Goal: Information Seeking & Learning: Learn about a topic

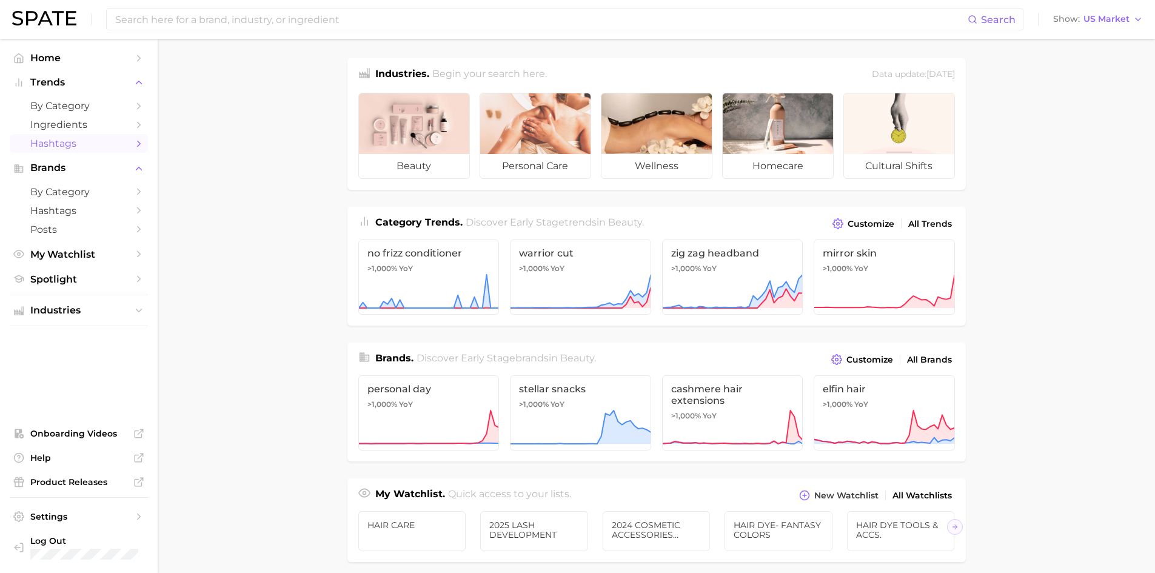
click at [76, 139] on span "Hashtags" at bounding box center [78, 144] width 97 height 12
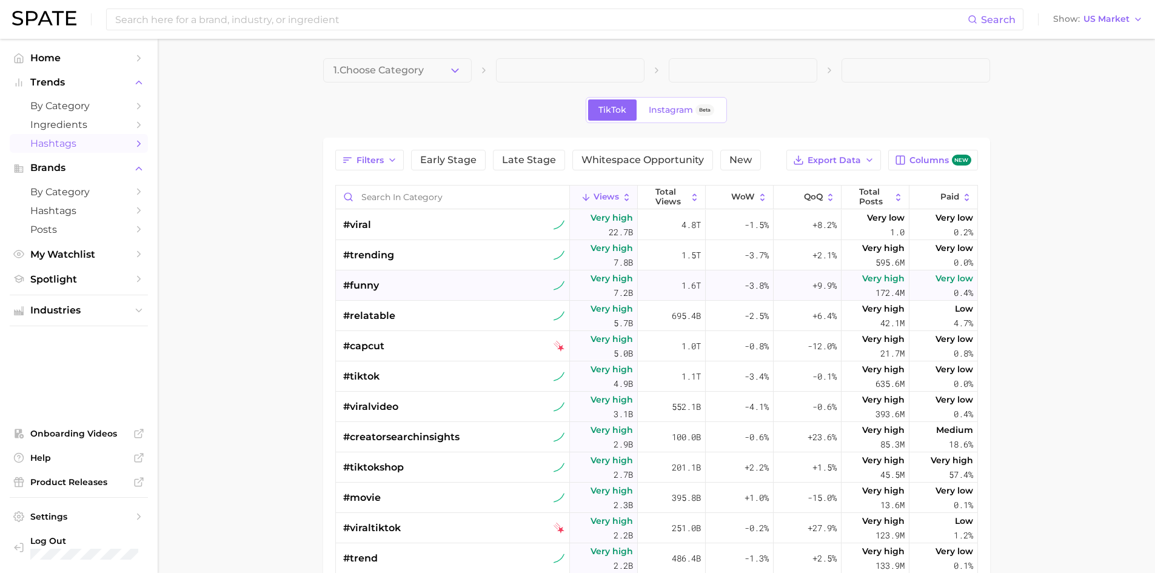
click at [430, 273] on div "#funny" at bounding box center [454, 285] width 222 height 30
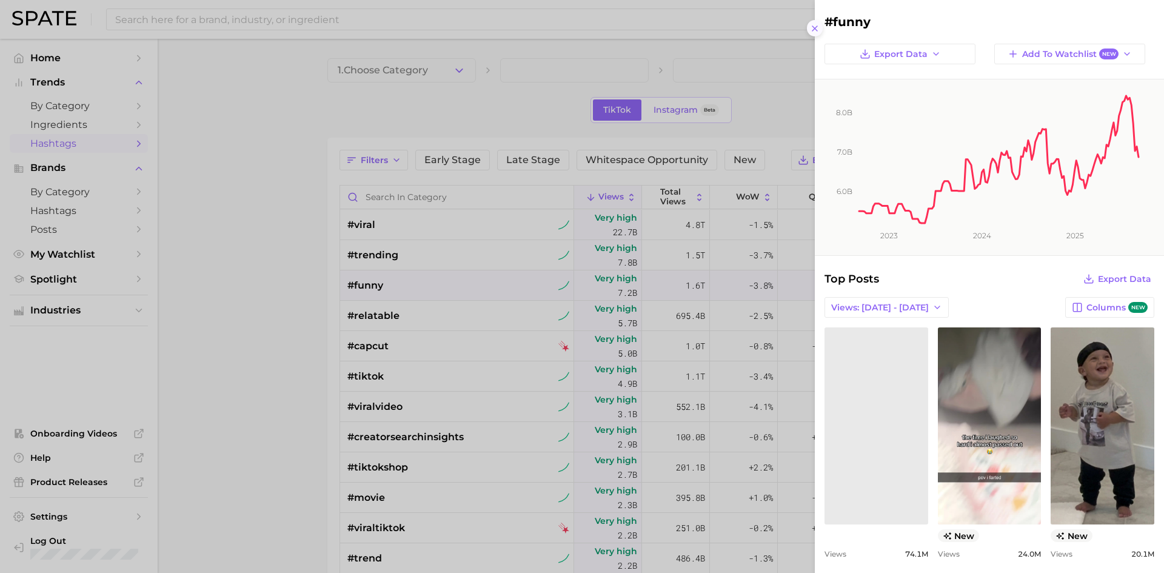
click at [815, 28] on line at bounding box center [814, 28] width 5 height 5
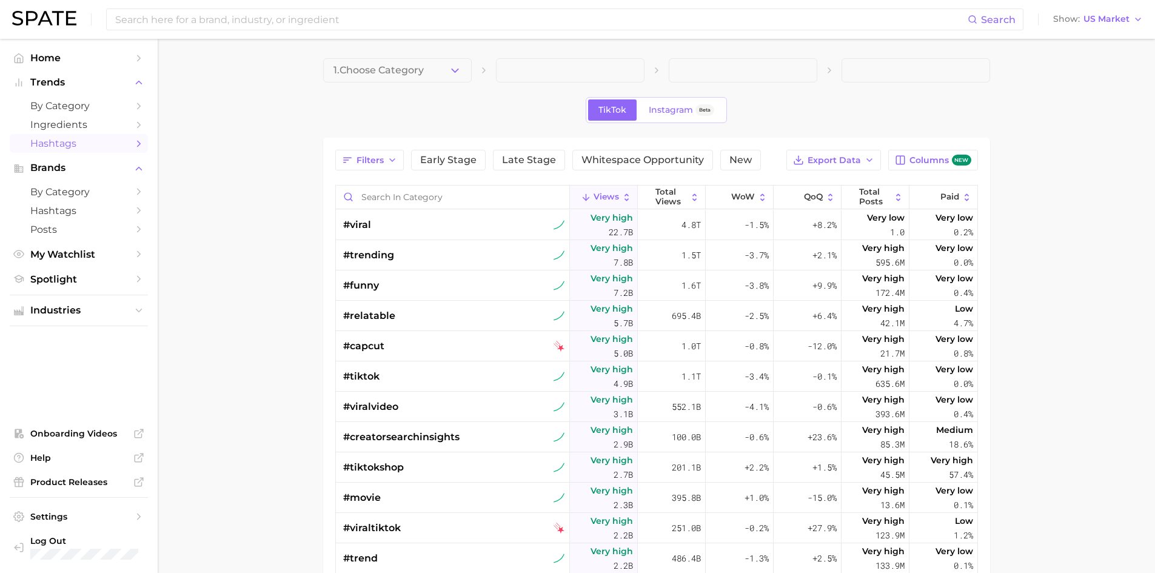
click at [522, 75] on span at bounding box center [570, 70] width 149 height 24
click at [451, 75] on icon "button" at bounding box center [455, 70] width 13 height 13
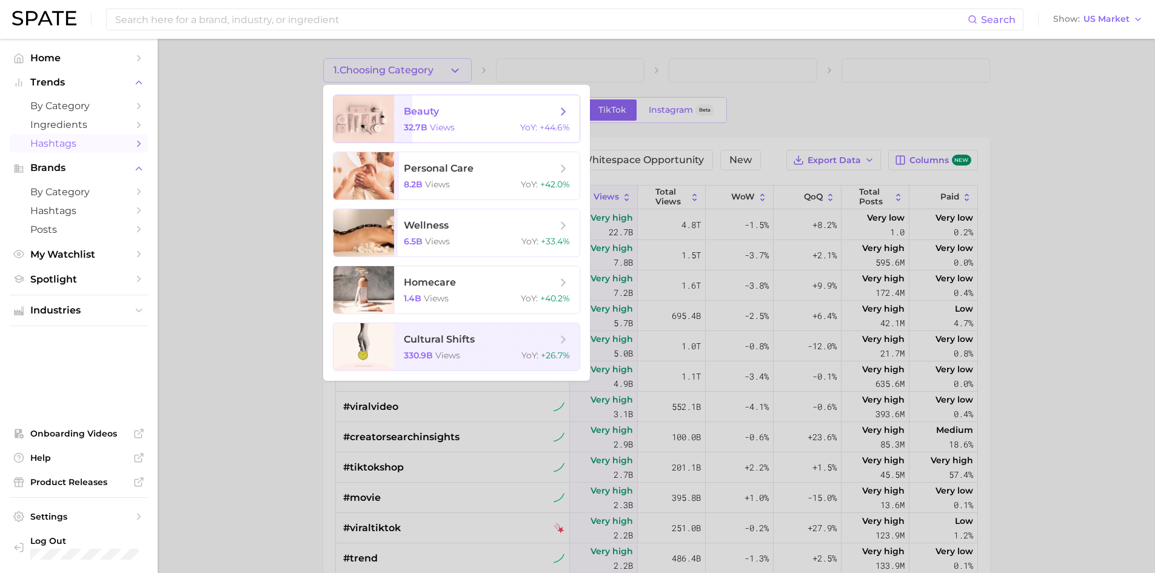
click at [467, 129] on div "32.7b views YoY : +44.6%" at bounding box center [487, 127] width 166 height 11
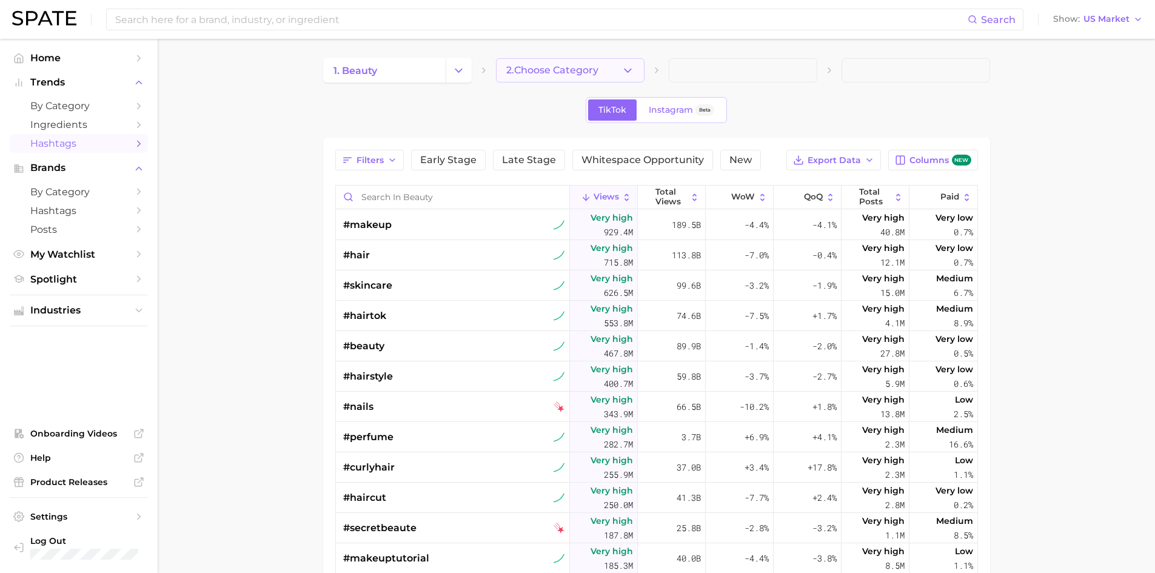
click at [582, 69] on span "2. Choose Category" at bounding box center [552, 70] width 92 height 11
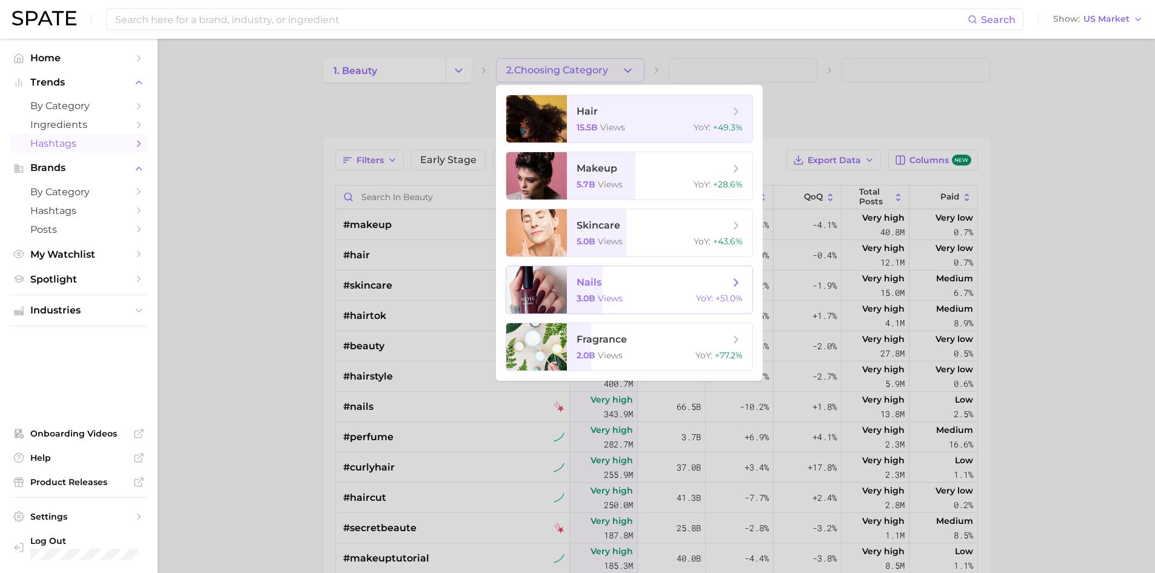
click at [660, 279] on span "nails" at bounding box center [653, 282] width 153 height 13
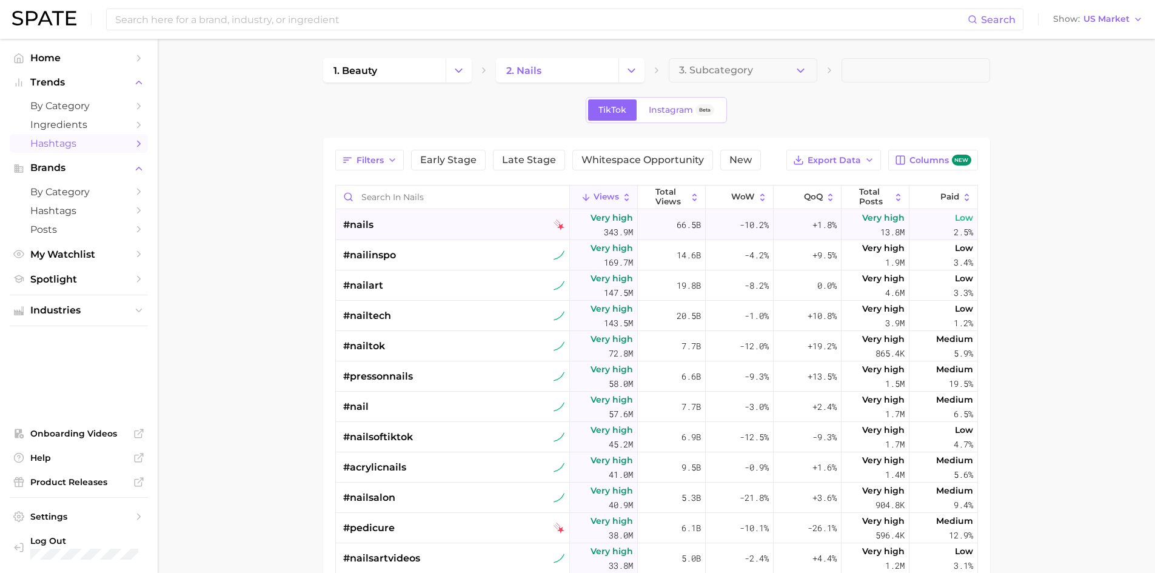
click at [553, 226] on img at bounding box center [558, 224] width 11 height 11
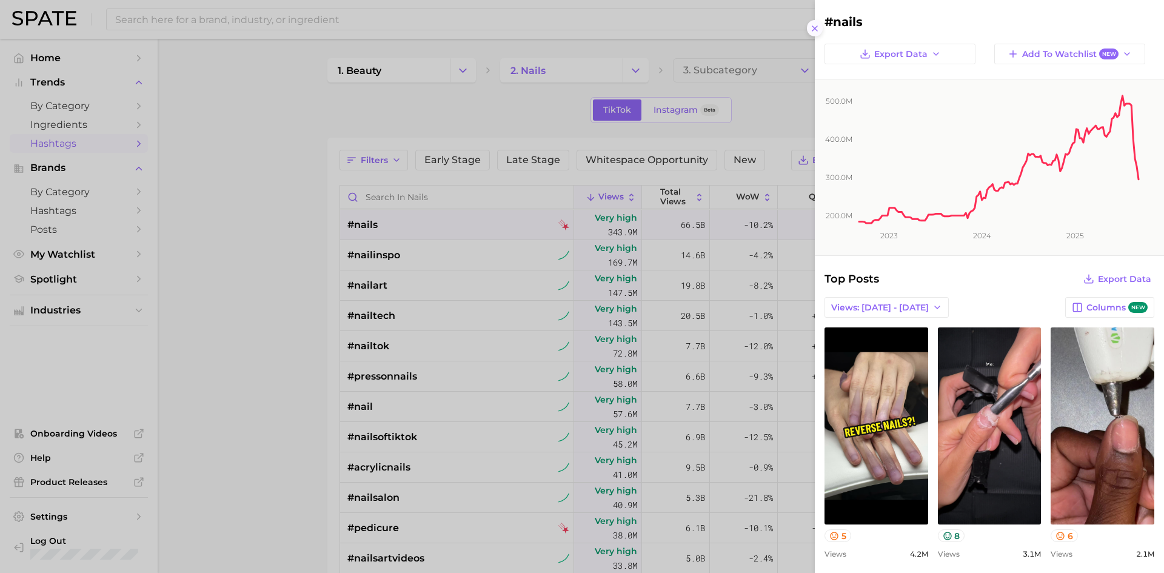
click at [818, 27] on icon at bounding box center [815, 29] width 10 height 10
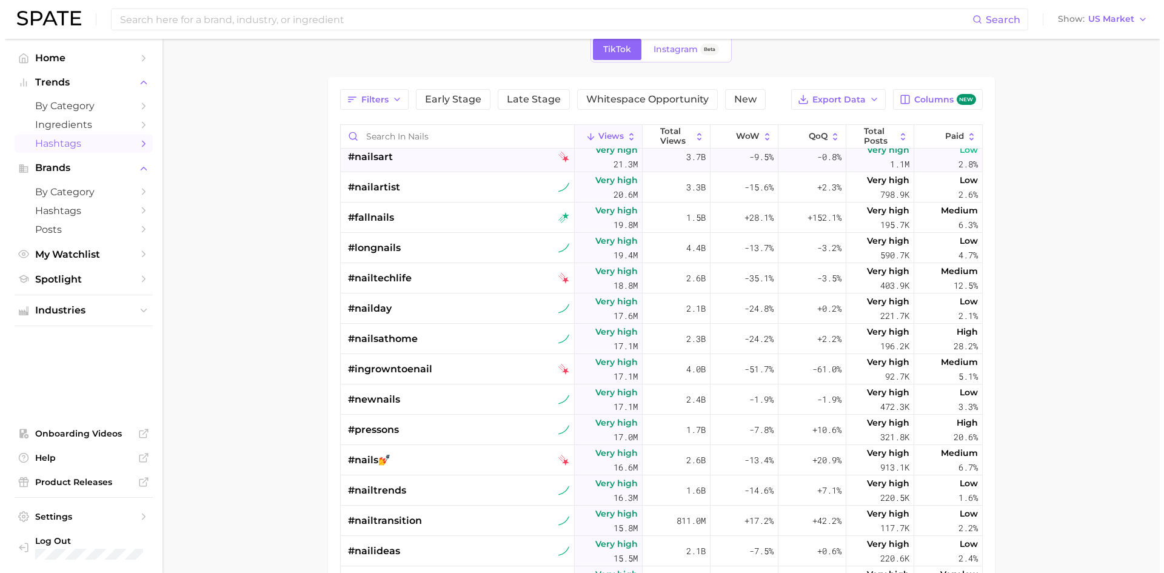
scroll to position [606, 0]
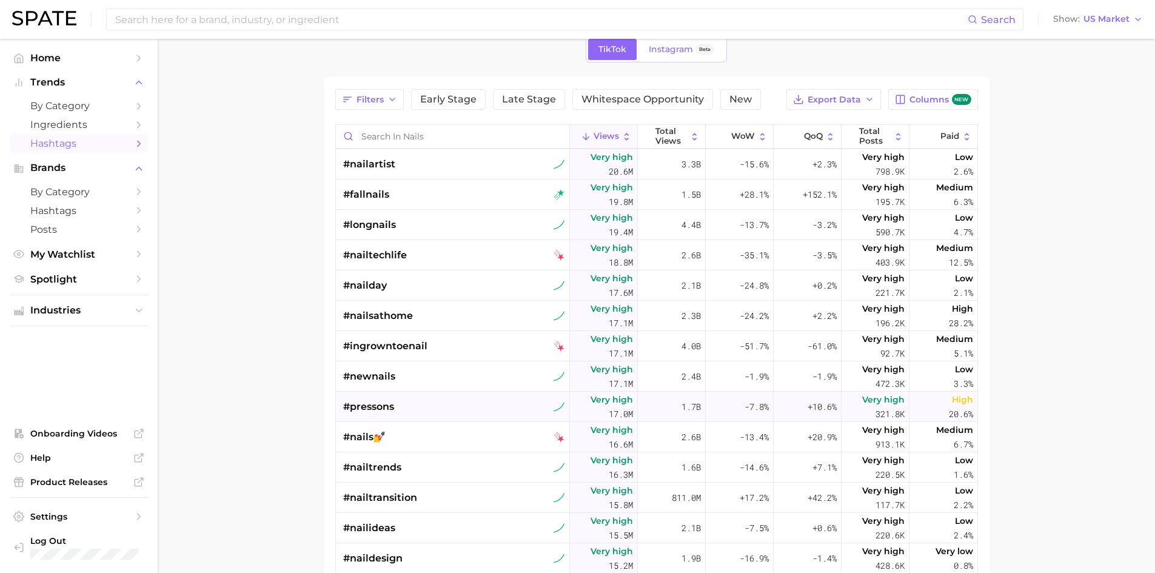
click at [498, 405] on div "#pressons" at bounding box center [454, 407] width 222 height 30
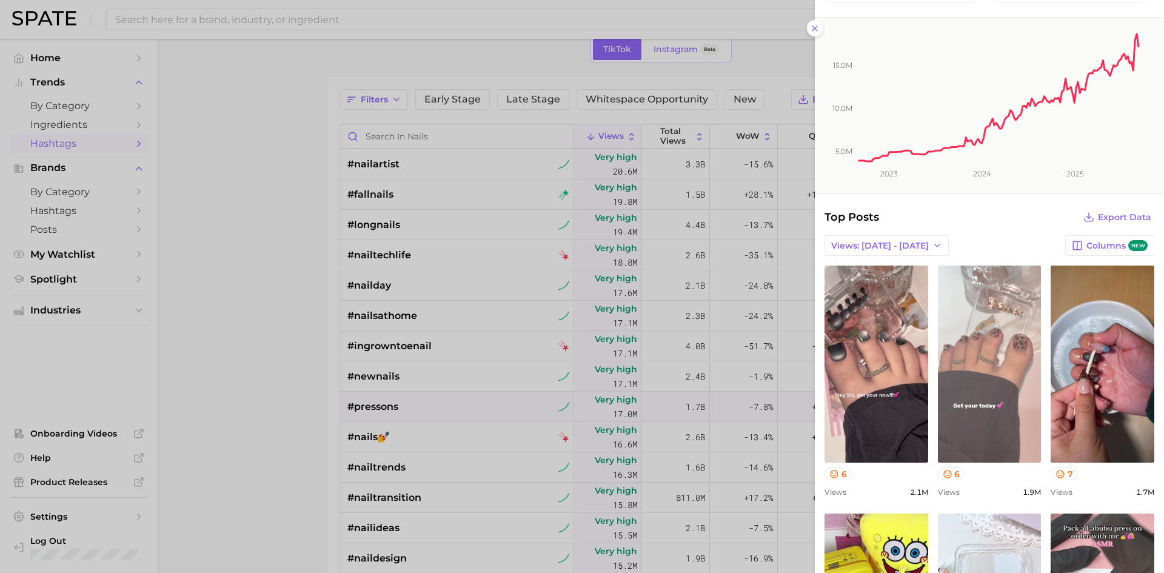
scroll to position [121, 0]
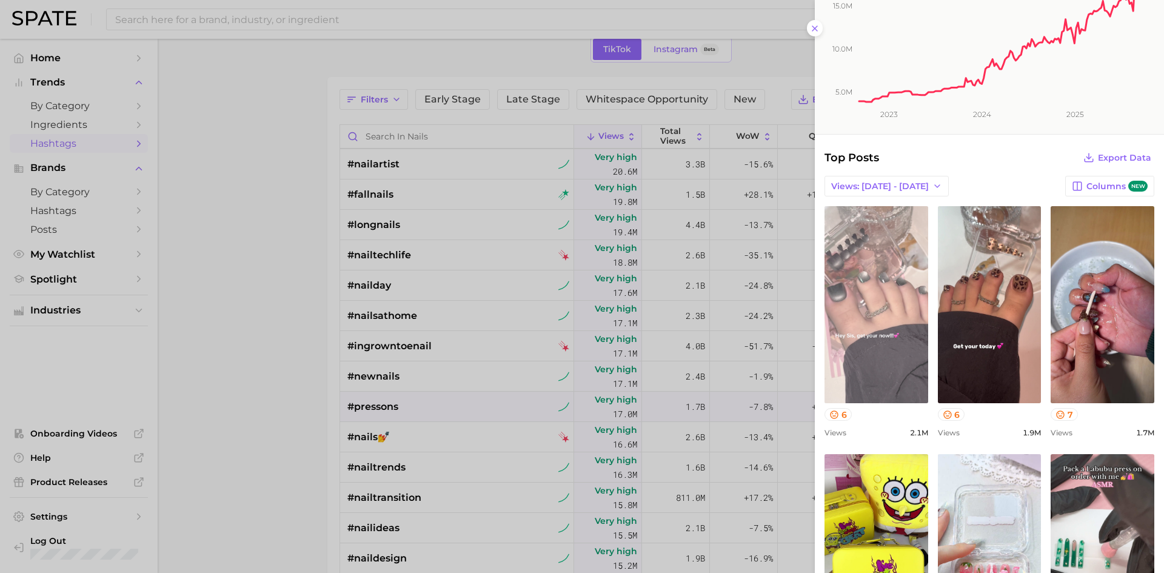
click at [874, 240] on link "view post on TikTok" at bounding box center [876, 304] width 104 height 197
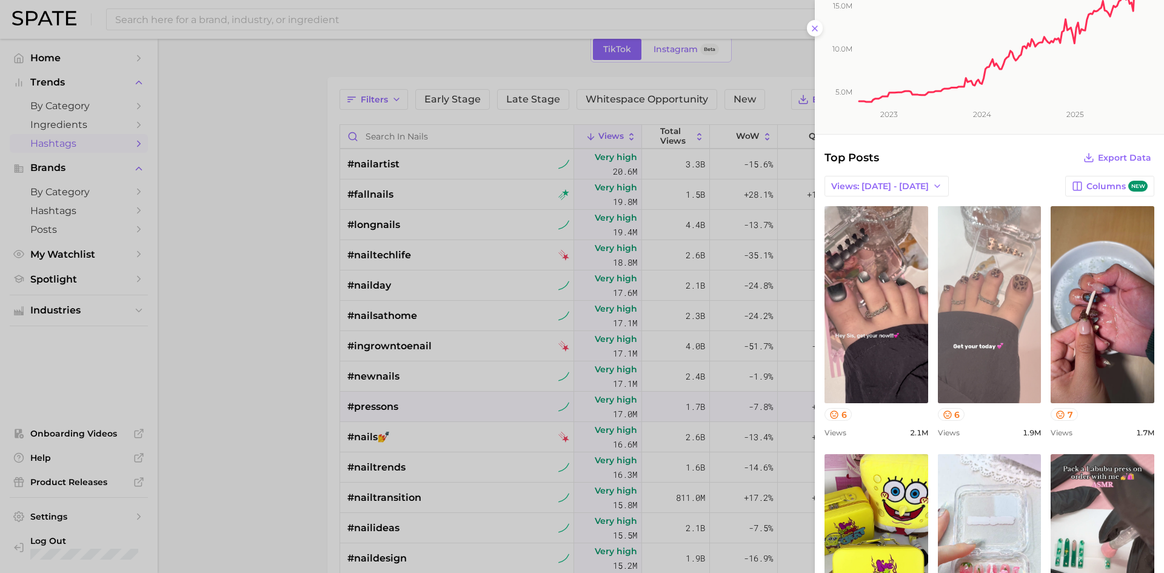
click at [966, 279] on link "view post on TikTok" at bounding box center [990, 304] width 104 height 197
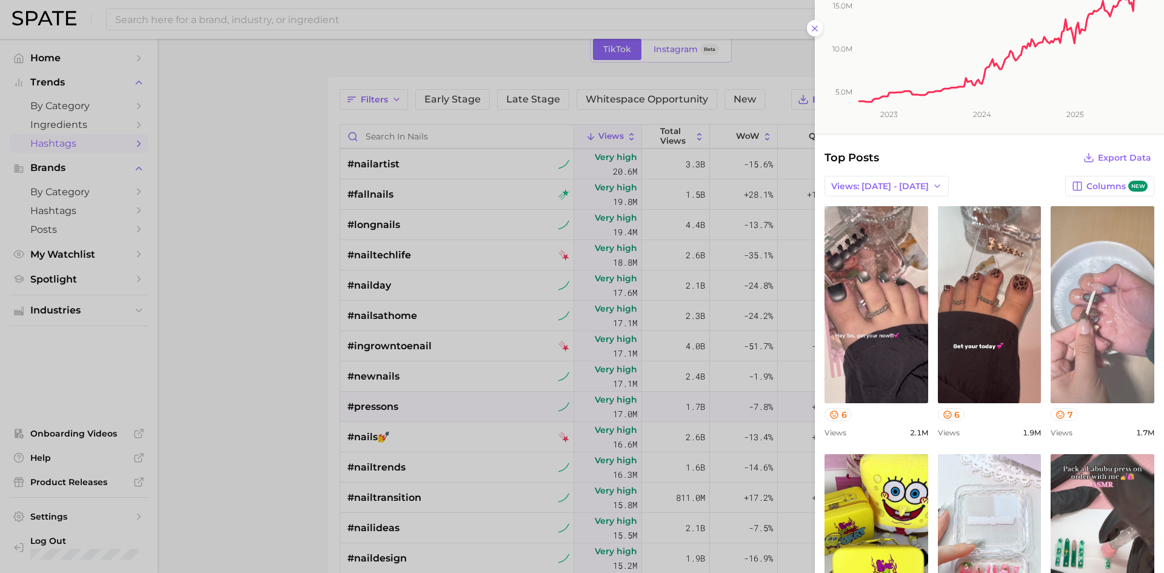
click at [1058, 300] on link "view post on TikTok" at bounding box center [1103, 304] width 104 height 197
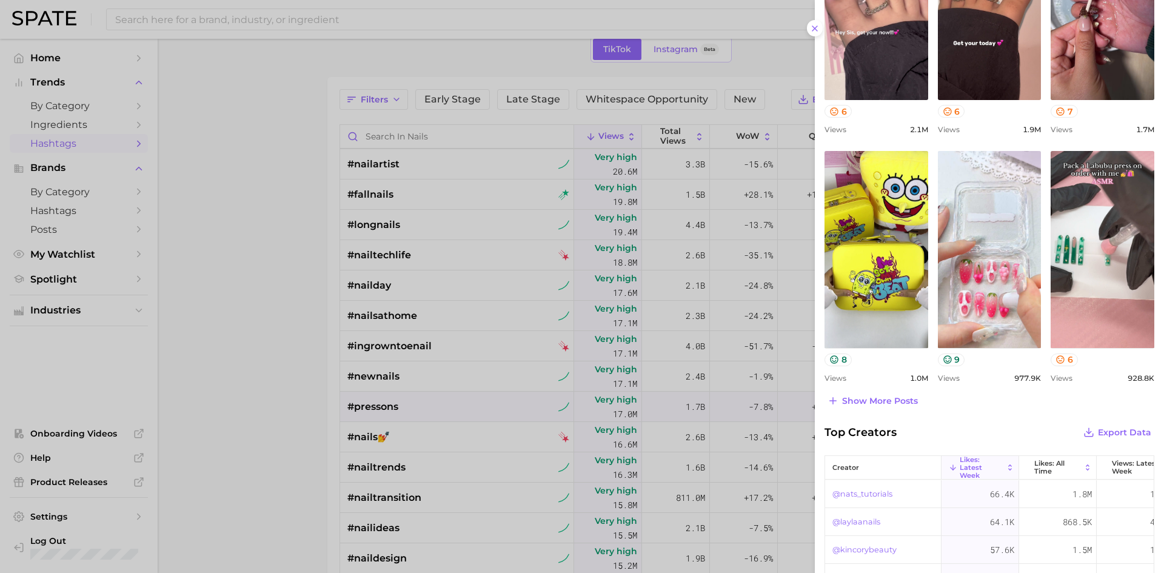
scroll to position [485, 0]
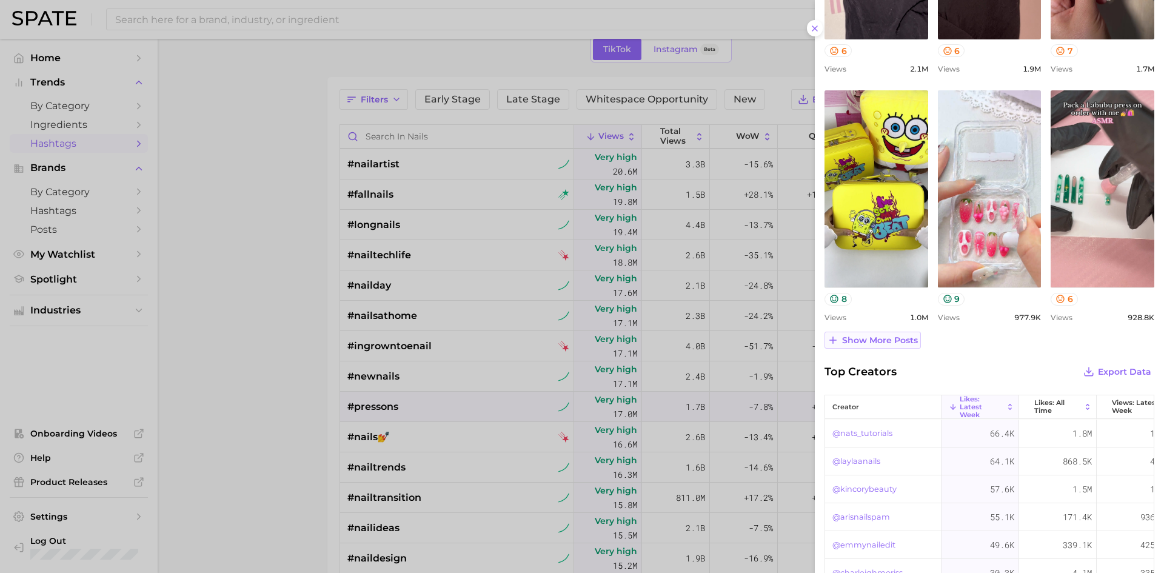
click at [896, 341] on span "Show more posts" at bounding box center [880, 340] width 76 height 10
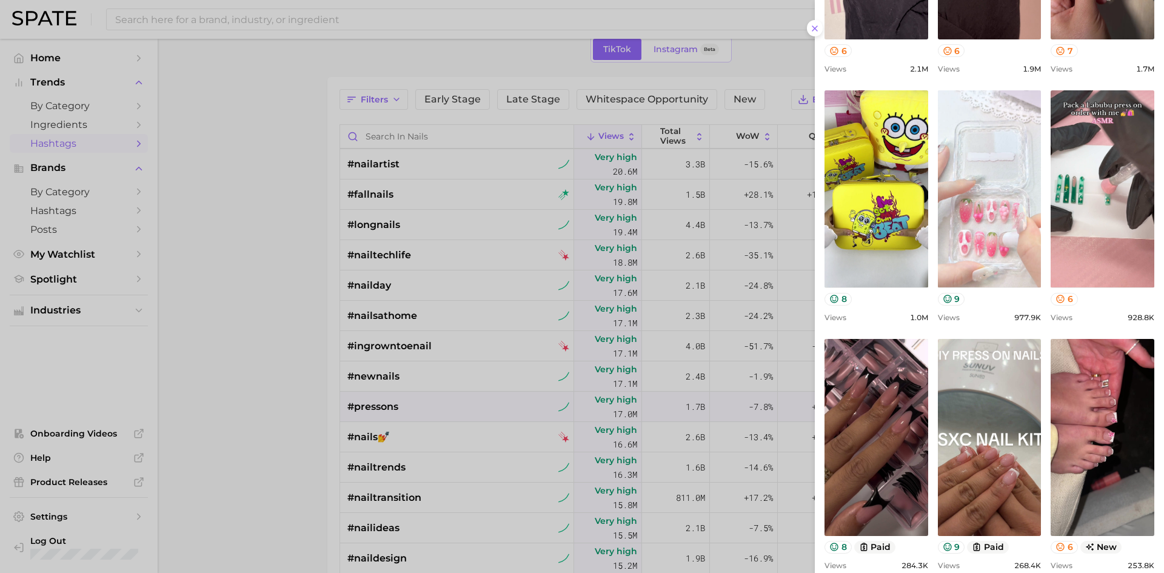
click at [977, 238] on link "view post on TikTok" at bounding box center [990, 188] width 104 height 197
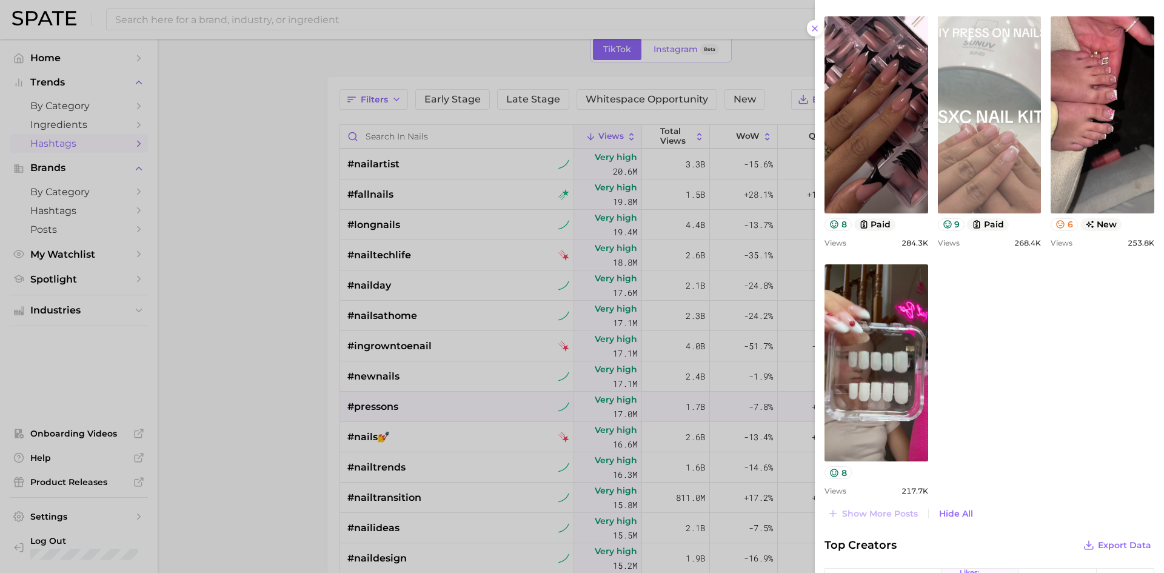
scroll to position [788, 0]
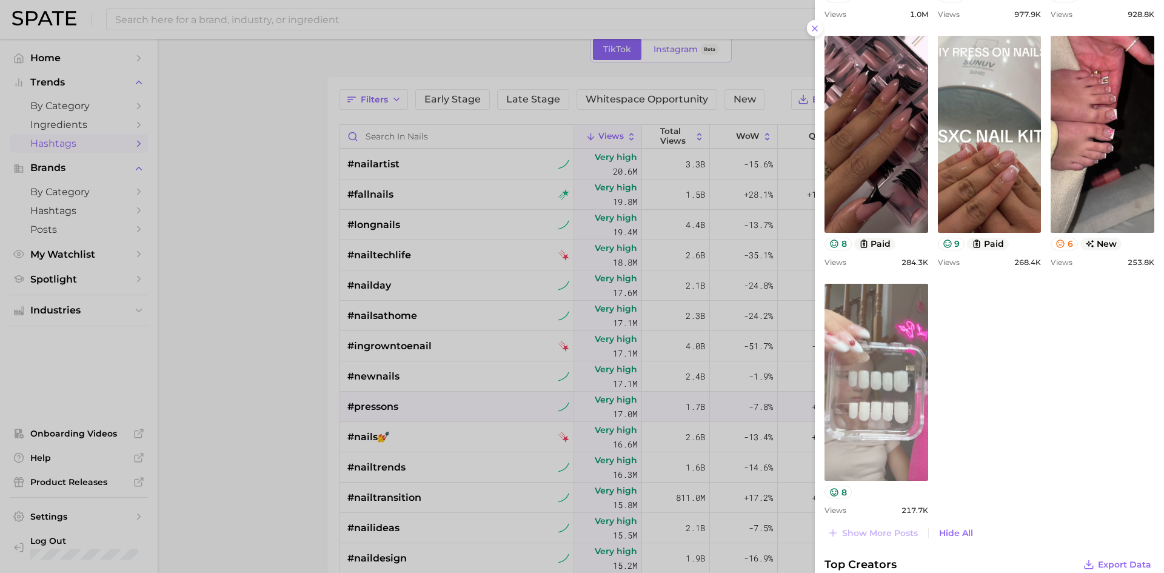
click at [909, 357] on link "view post on TikTok" at bounding box center [876, 382] width 104 height 197
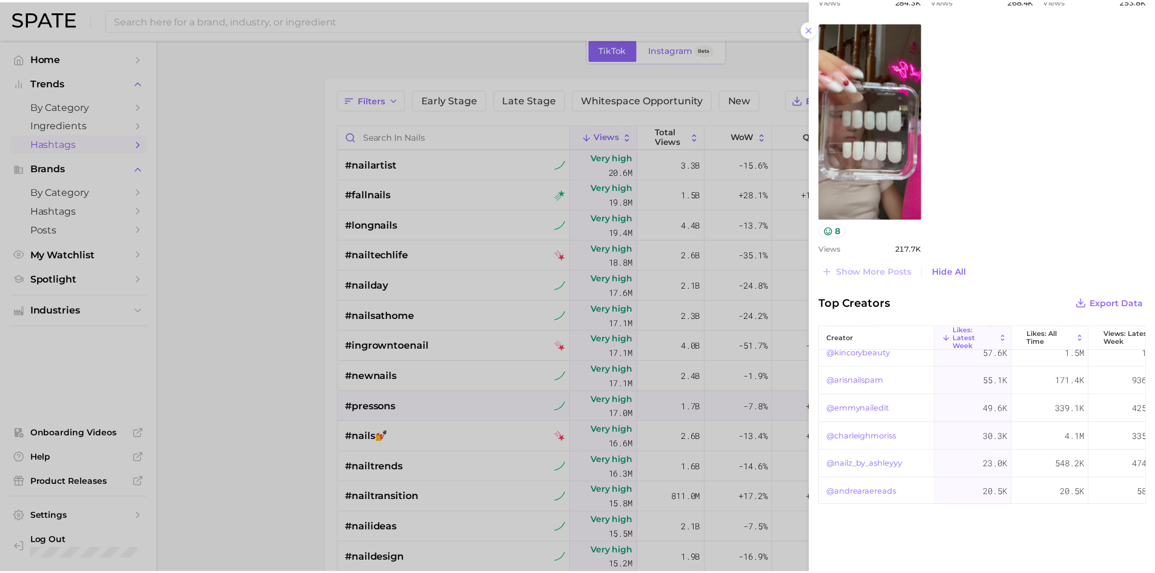
scroll to position [134, 0]
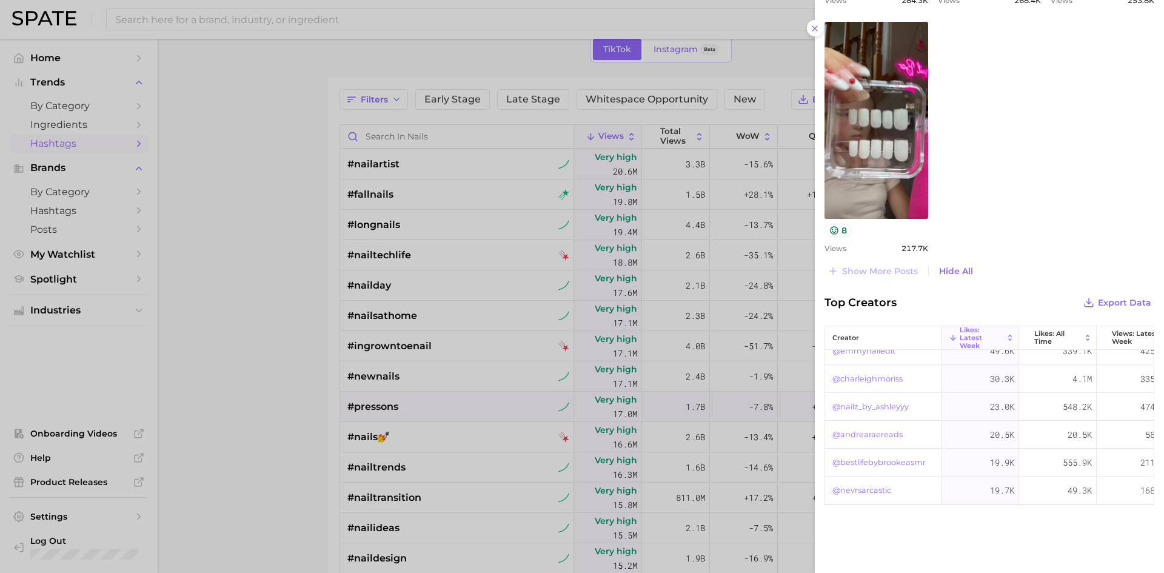
click at [879, 483] on link "@nevrsarcastic" at bounding box center [861, 490] width 59 height 15
click at [288, 396] on div at bounding box center [582, 286] width 1164 height 573
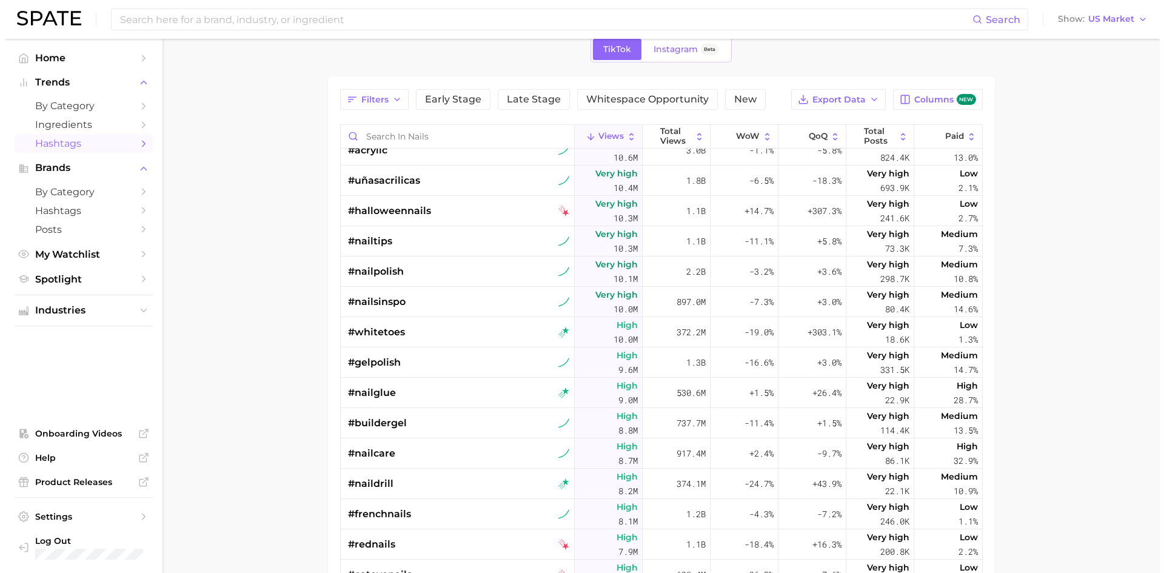
scroll to position [1334, 0]
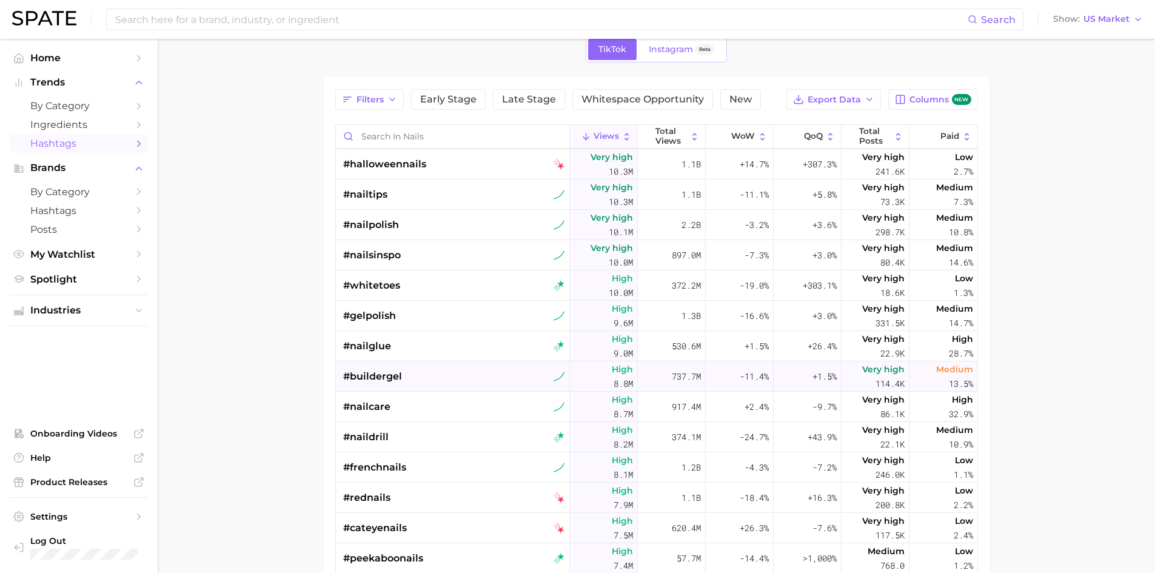
click at [394, 377] on span "#buildergel" at bounding box center [372, 376] width 59 height 15
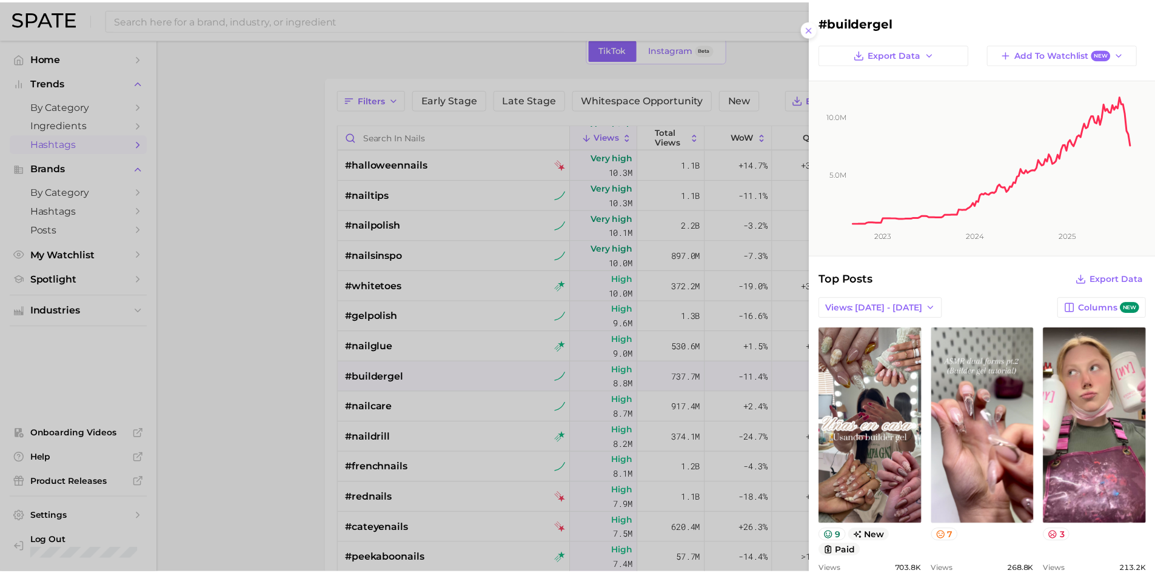
scroll to position [0, 0]
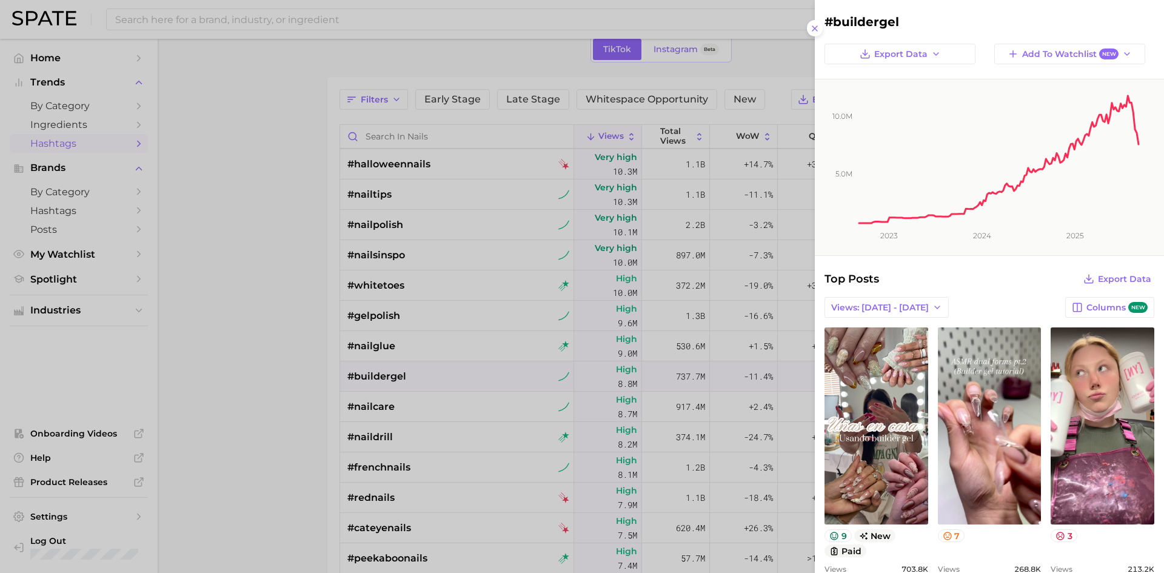
click at [348, 275] on div at bounding box center [582, 286] width 1164 height 573
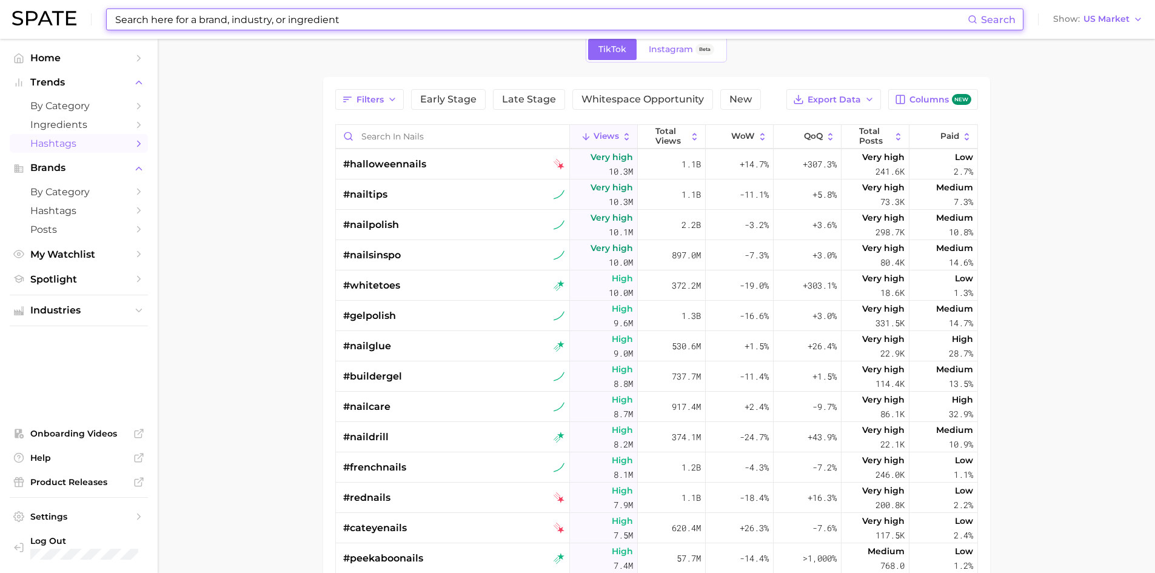
click at [361, 25] on input at bounding box center [541, 19] width 854 height 21
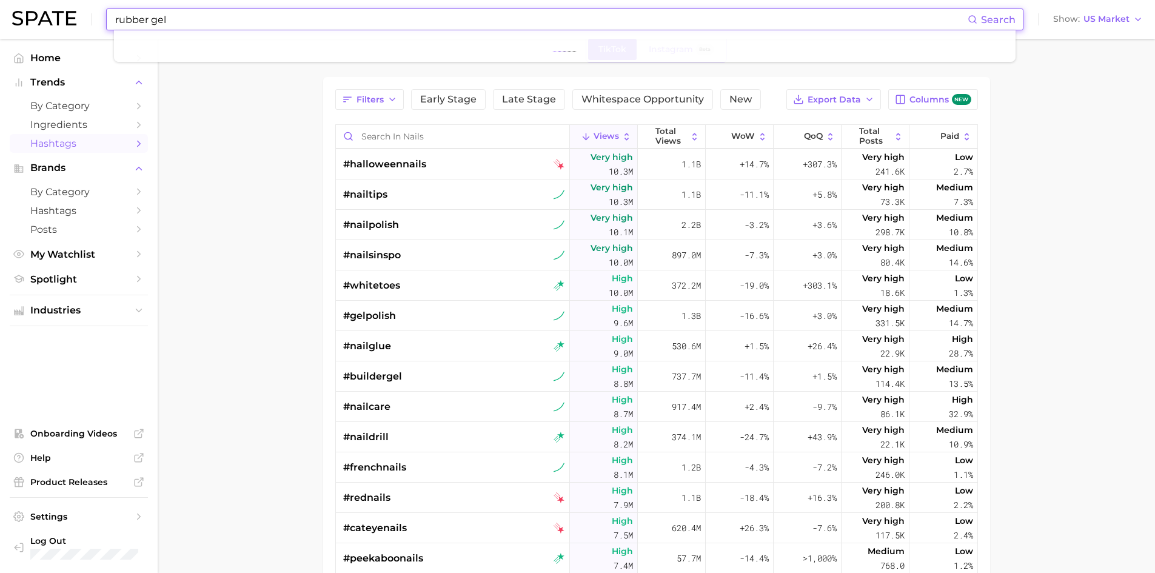
type input "rubber gel"
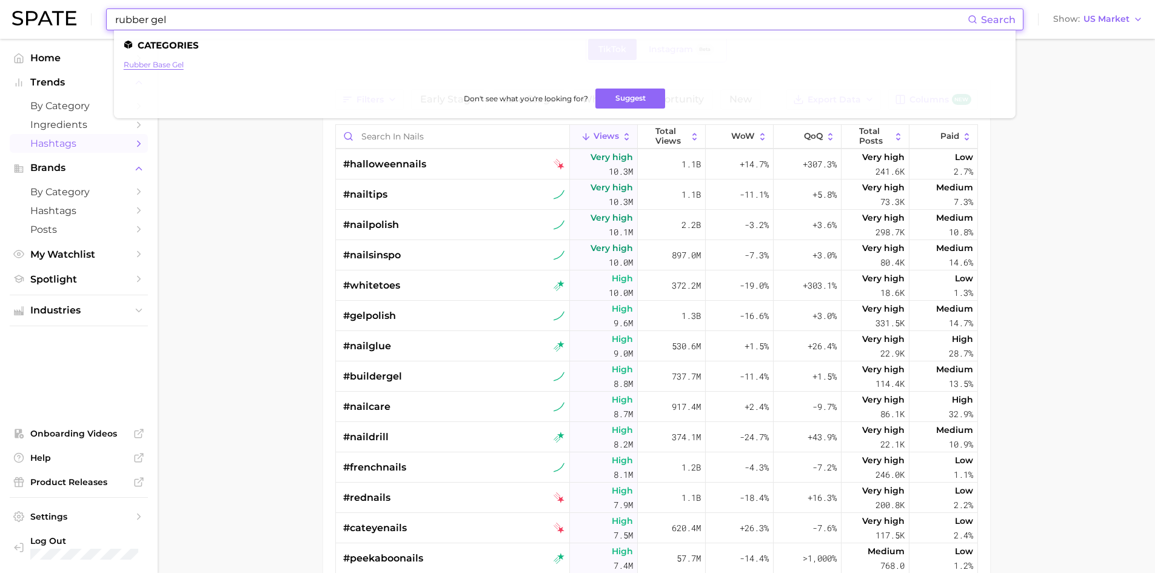
click at [163, 67] on link "rubber base gel" at bounding box center [154, 64] width 60 height 9
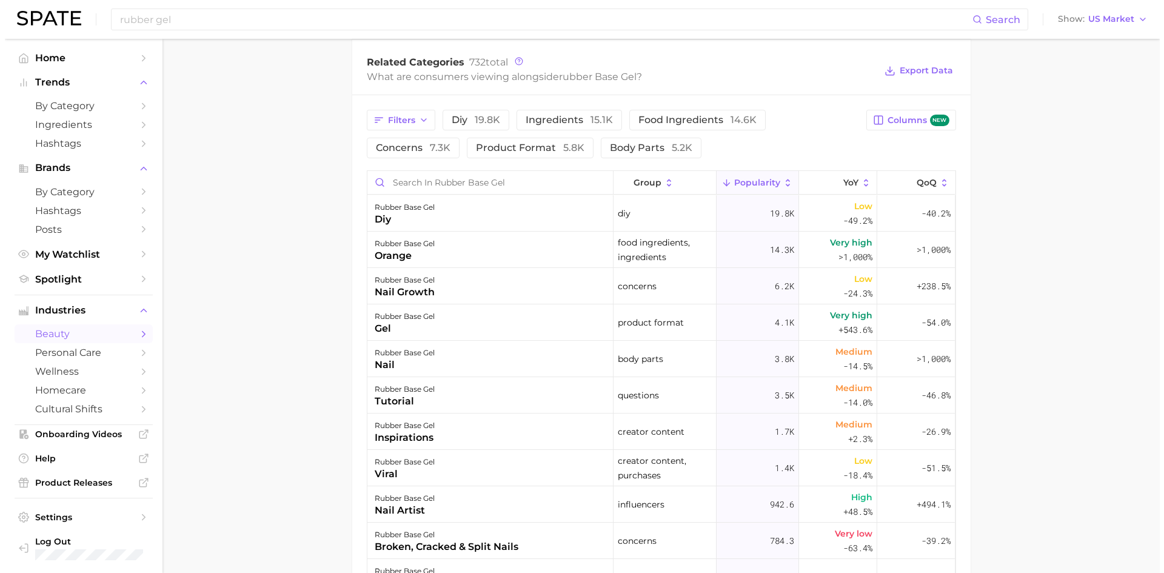
scroll to position [546, 0]
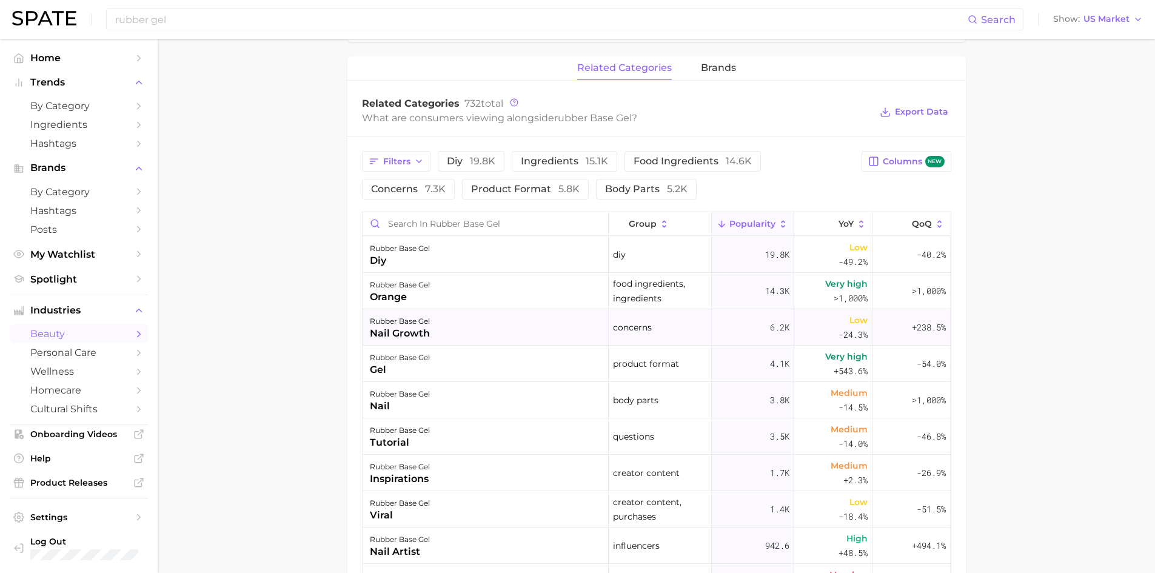
click at [423, 328] on div "nail growth" at bounding box center [400, 333] width 60 height 15
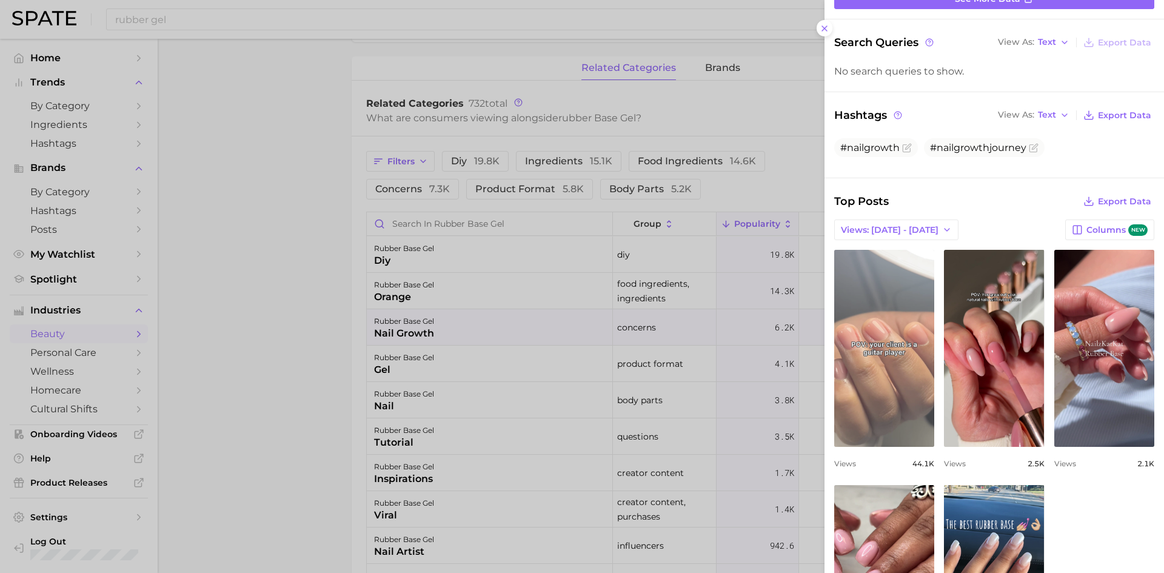
scroll to position [182, 0]
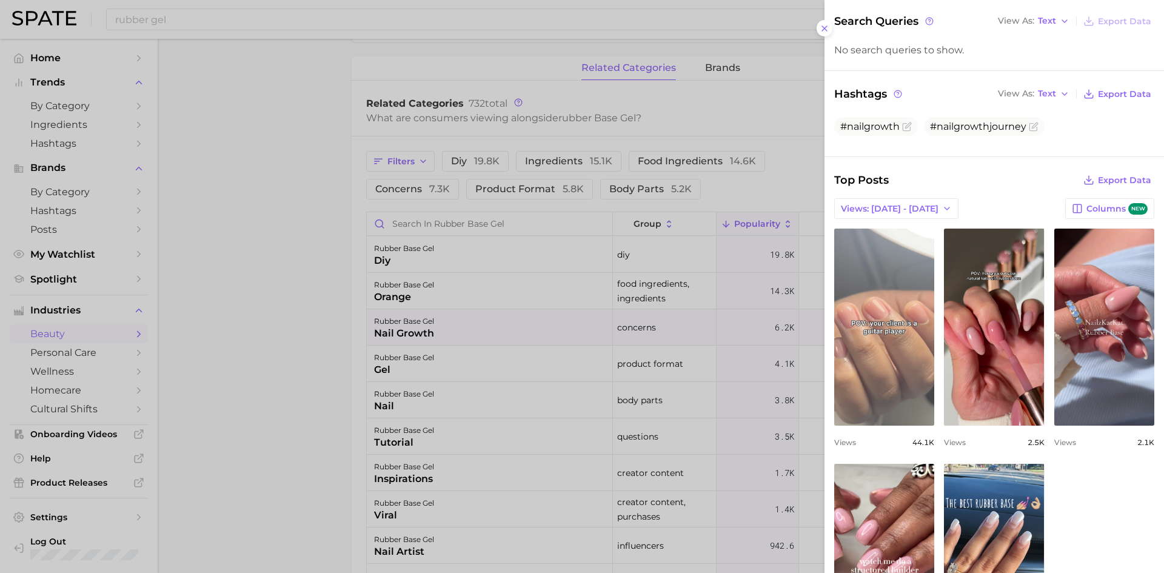
click at [852, 278] on link "view post on TikTok" at bounding box center [884, 327] width 100 height 197
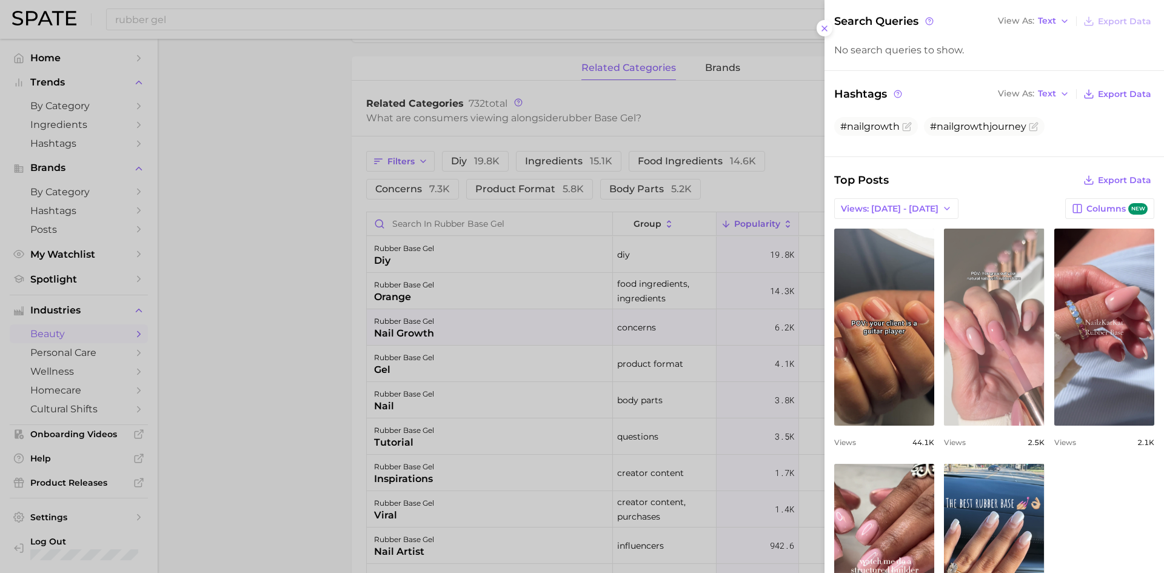
click at [1003, 287] on link "view post on TikTok" at bounding box center [994, 327] width 100 height 197
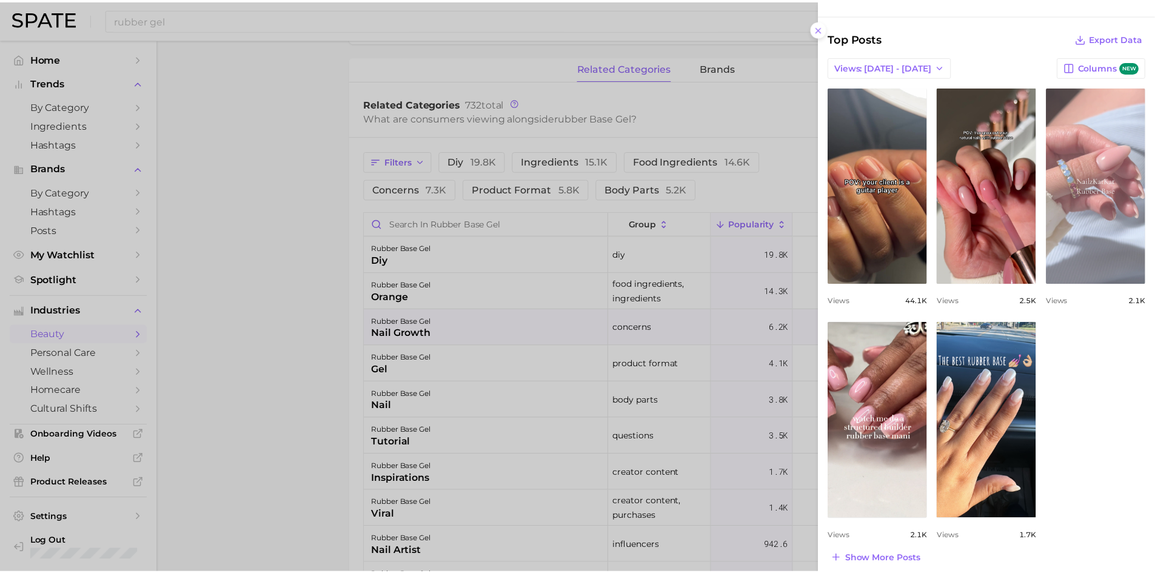
scroll to position [333, 0]
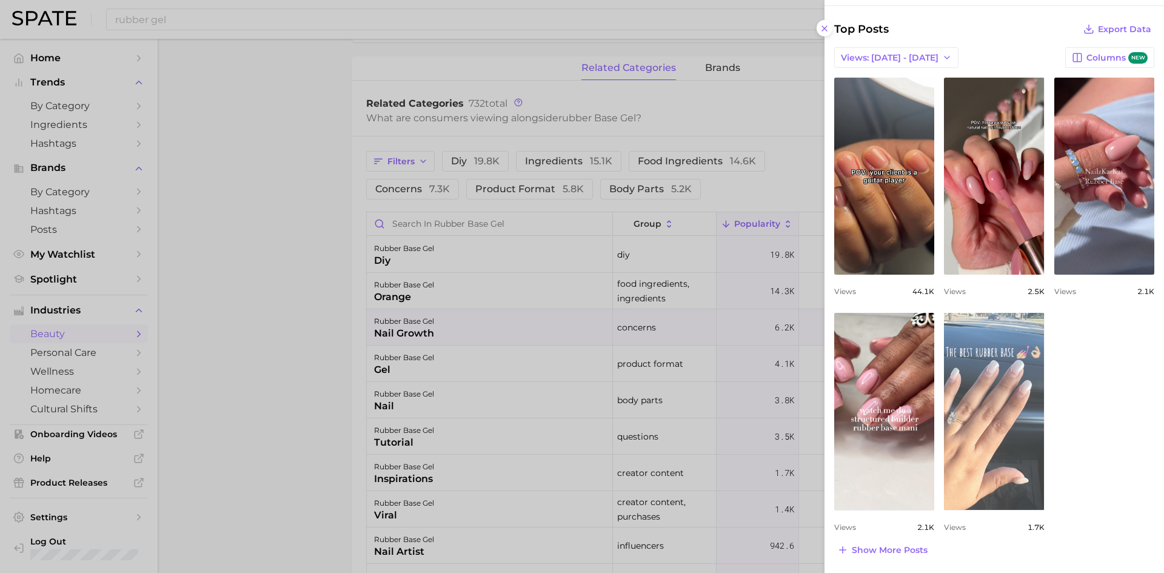
click at [1023, 397] on link "view post on TikTok" at bounding box center [994, 411] width 100 height 197
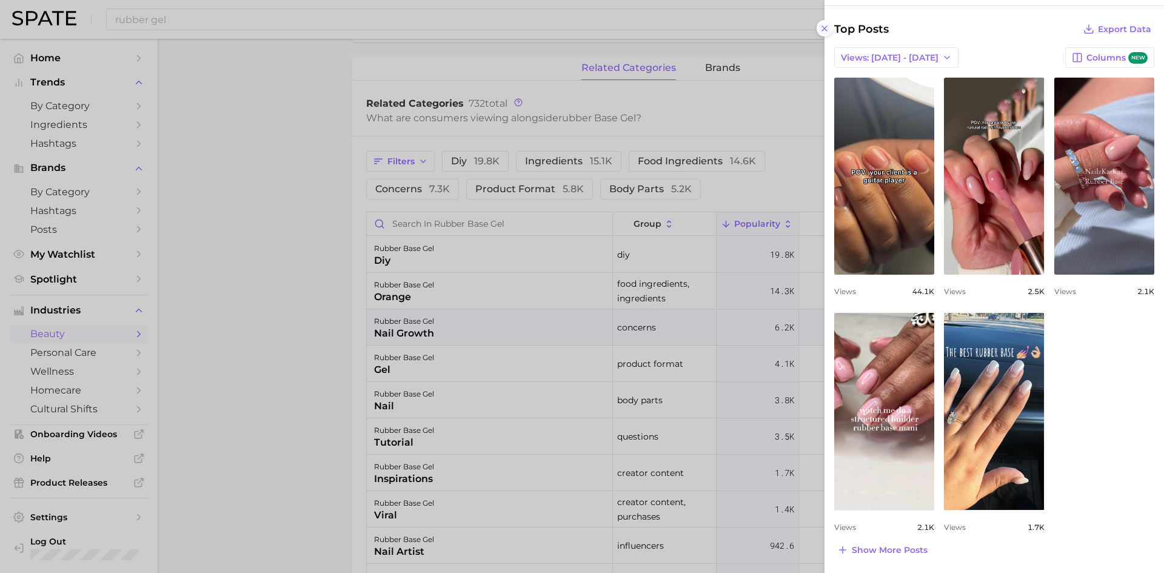
click at [820, 30] on icon at bounding box center [825, 29] width 10 height 10
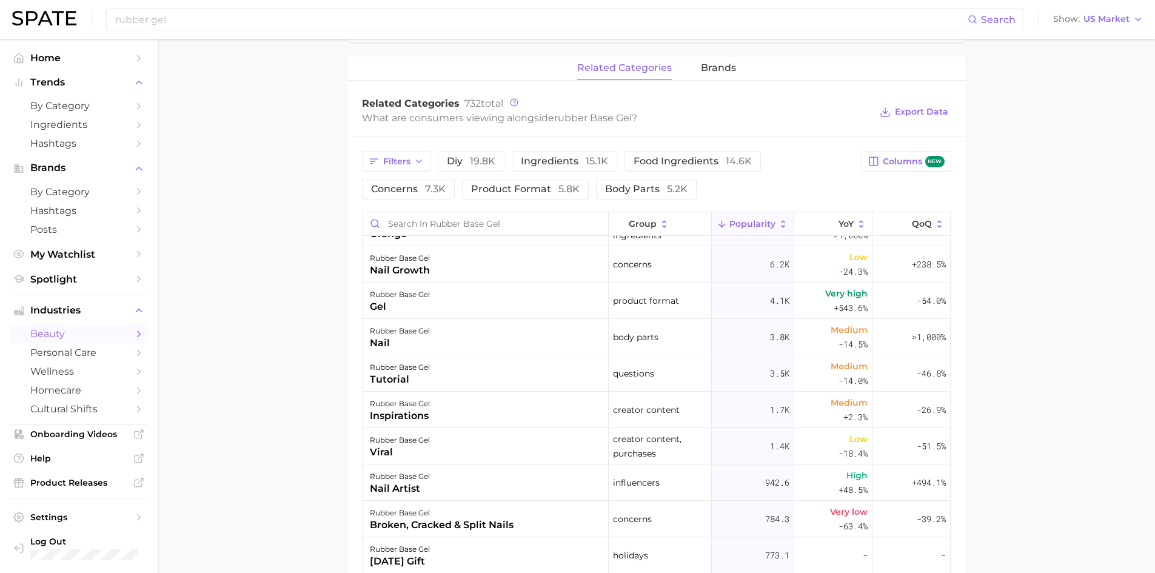
scroll to position [0, 0]
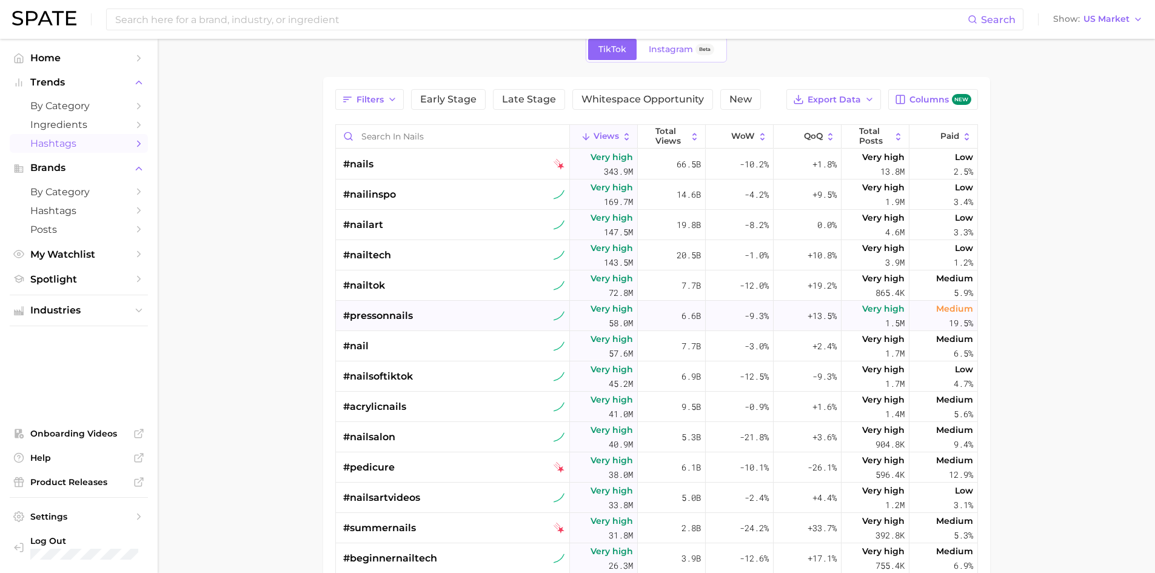
click at [426, 317] on div "#pressonnails" at bounding box center [454, 316] width 222 height 30
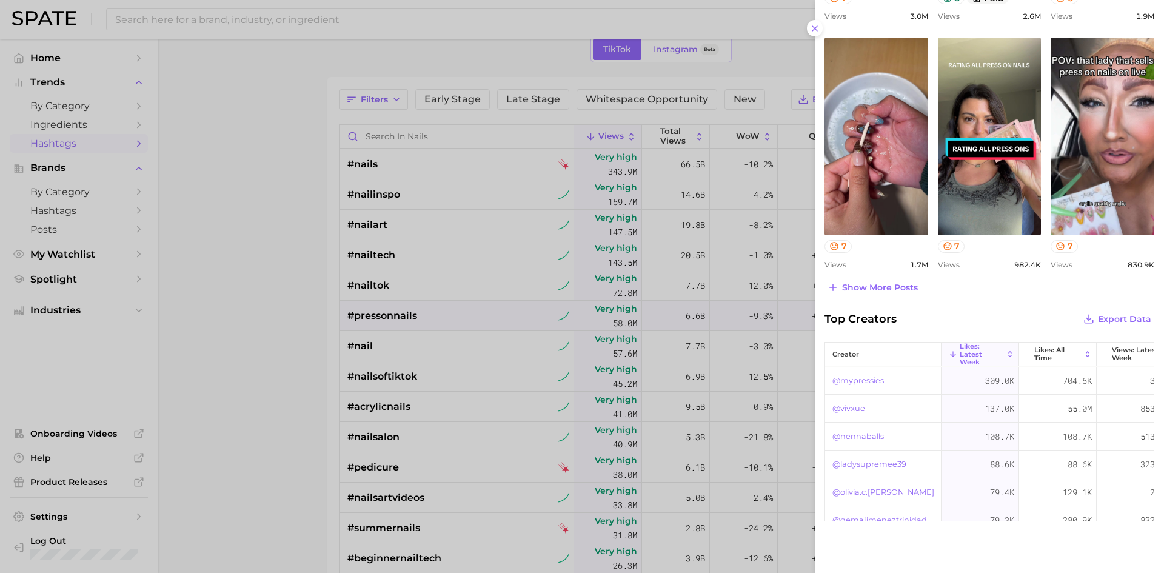
scroll to position [546, 0]
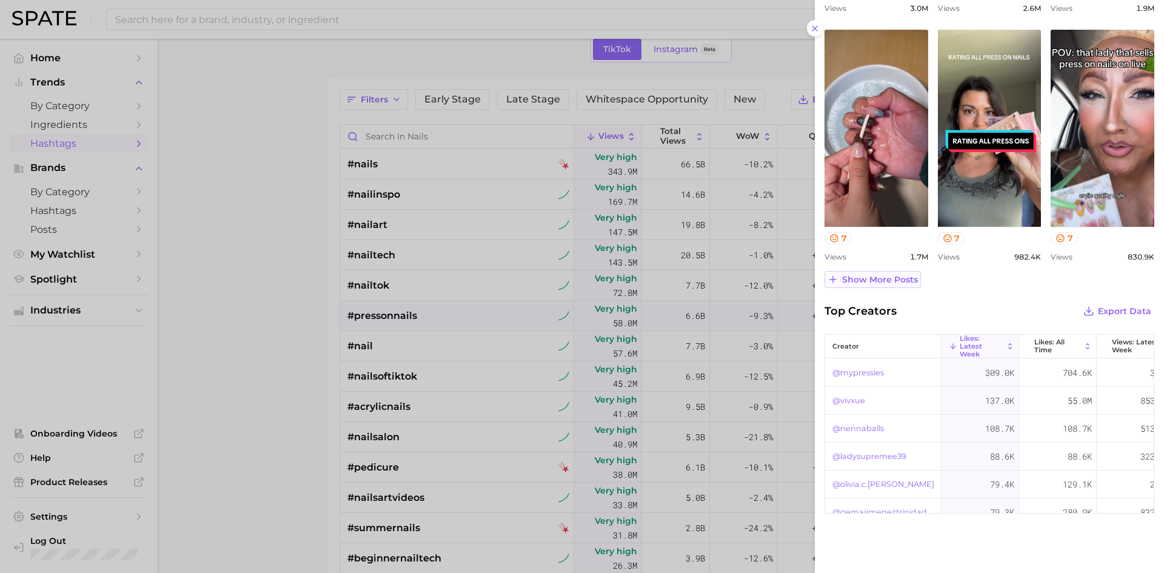
click at [885, 282] on span "Show more posts" at bounding box center [880, 280] width 76 height 10
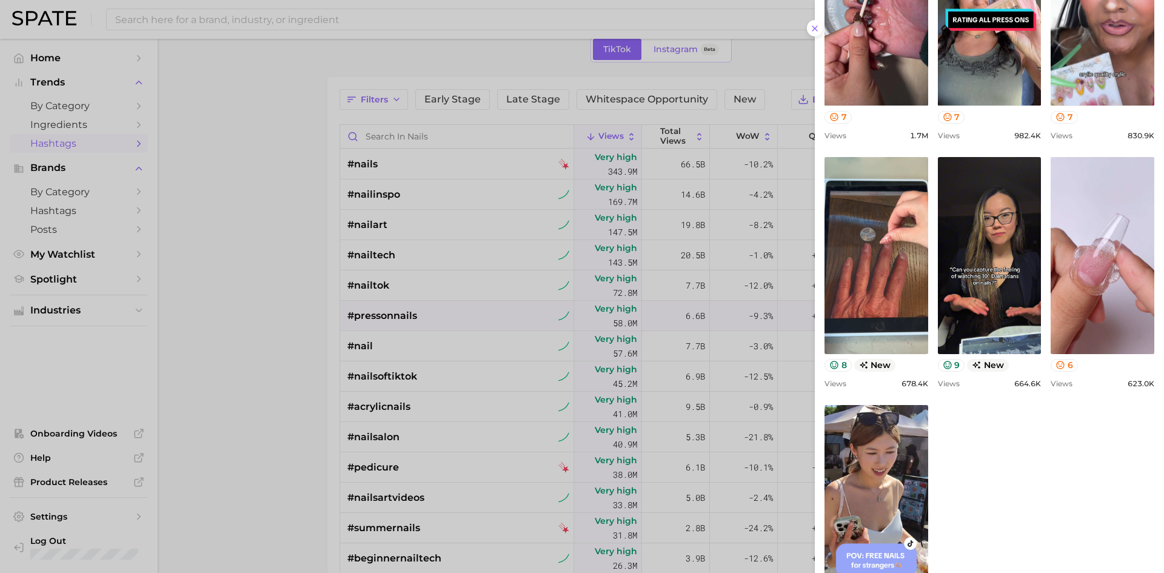
scroll to position [727, 0]
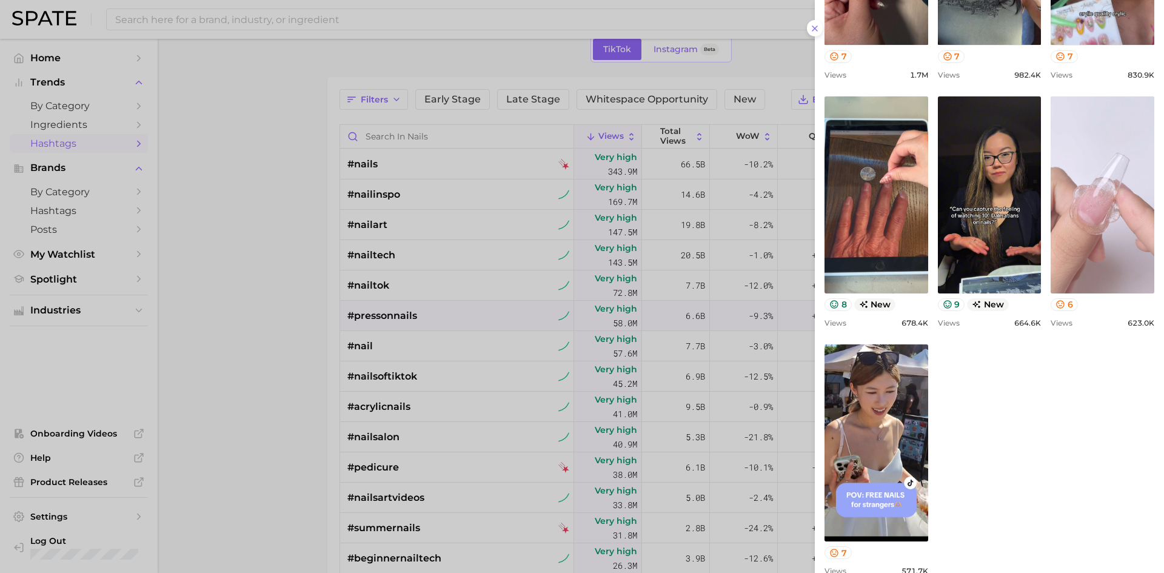
click at [1071, 219] on link "view post on TikTok" at bounding box center [1103, 194] width 104 height 197
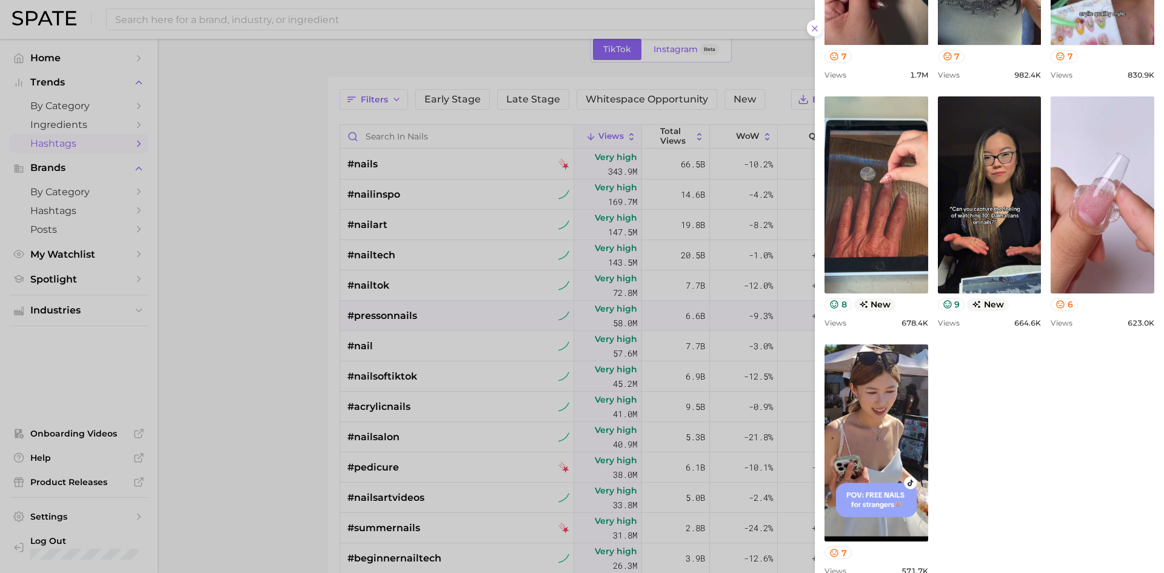
scroll to position [667, 0]
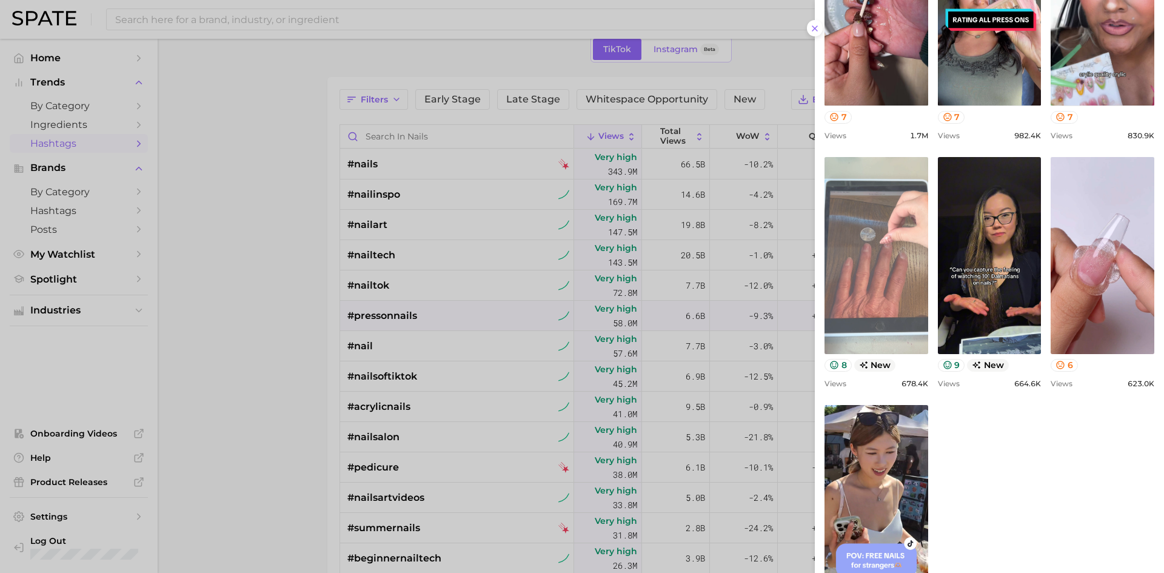
click at [856, 267] on link "view post on TikTok" at bounding box center [876, 255] width 104 height 197
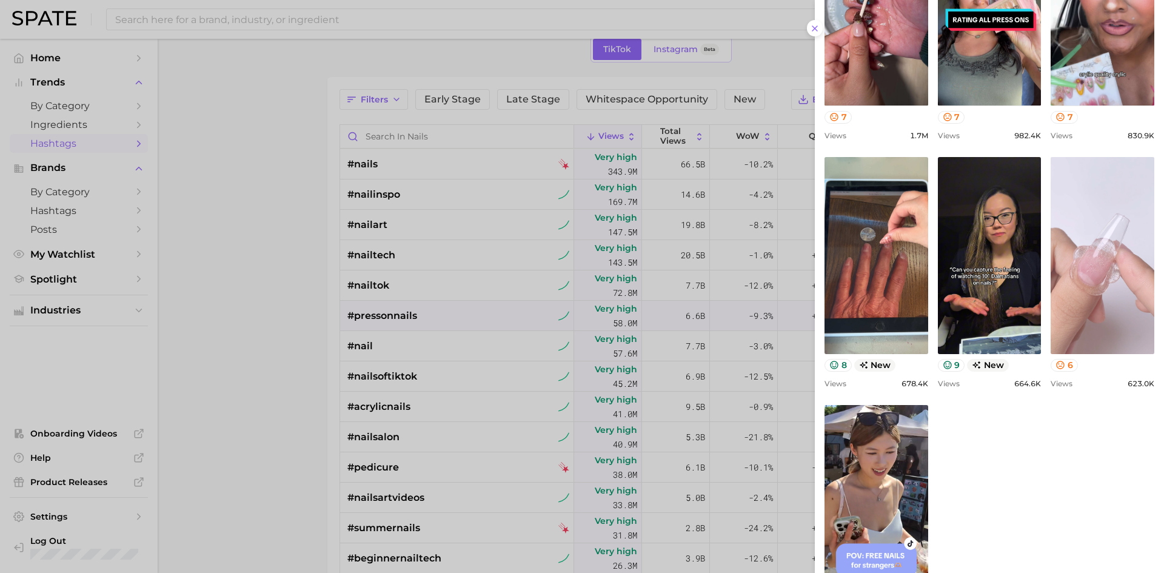
click at [1091, 286] on link "view post on TikTok" at bounding box center [1103, 255] width 104 height 197
